Goal: Task Accomplishment & Management: Manage account settings

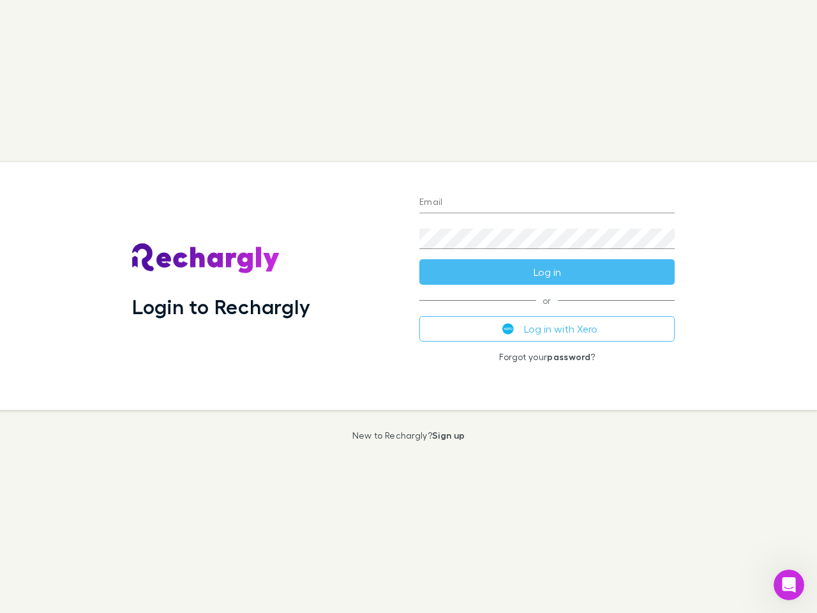
click at [409, 306] on div "Login to Rechargly" at bounding box center [265, 286] width 287 height 248
click at [547, 203] on input "Email" at bounding box center [546, 203] width 255 height 20
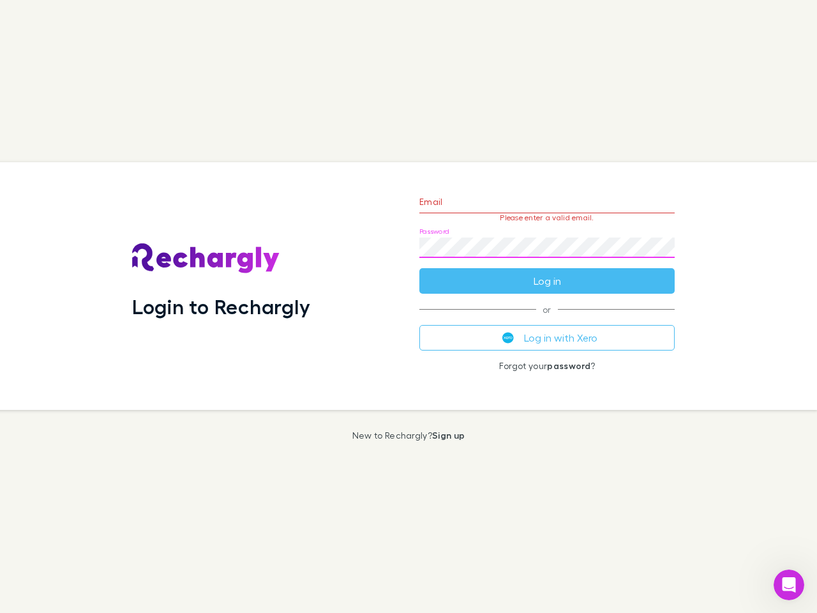
click at [547, 272] on form "Email Please enter a valid email. Password Log in" at bounding box center [546, 238] width 255 height 111
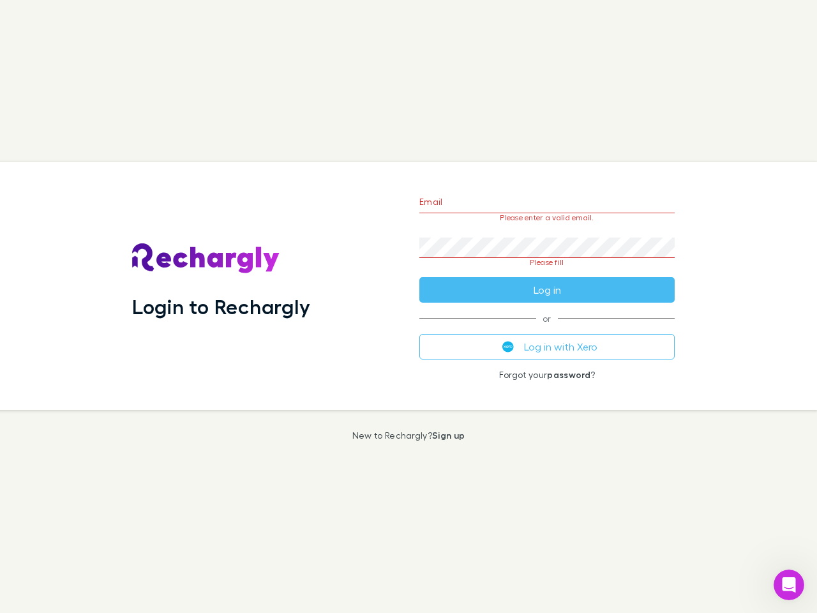
click at [547, 329] on div "Email Please enter a valid email. Password Please fill Log in or Log in with Xe…" at bounding box center [547, 286] width 276 height 248
